Goal: Task Accomplishment & Management: Complete application form

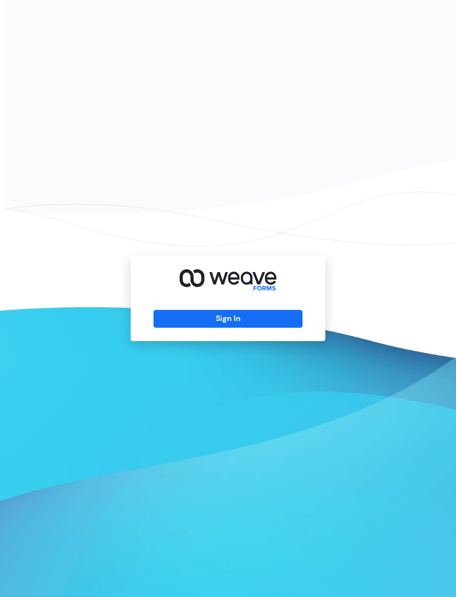
click at [174, 328] on button "Sign In" at bounding box center [228, 319] width 148 height 18
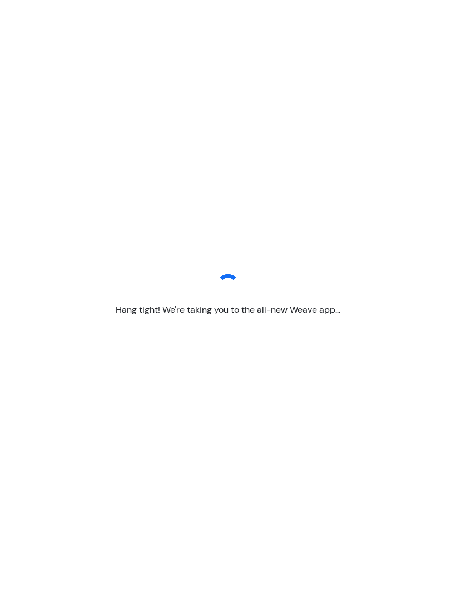
click at [30, 250] on div "Hang tight! We're taking you to the all-new Weave app..." at bounding box center [228, 298] width 456 height 597
